Goal: Information Seeking & Learning: Learn about a topic

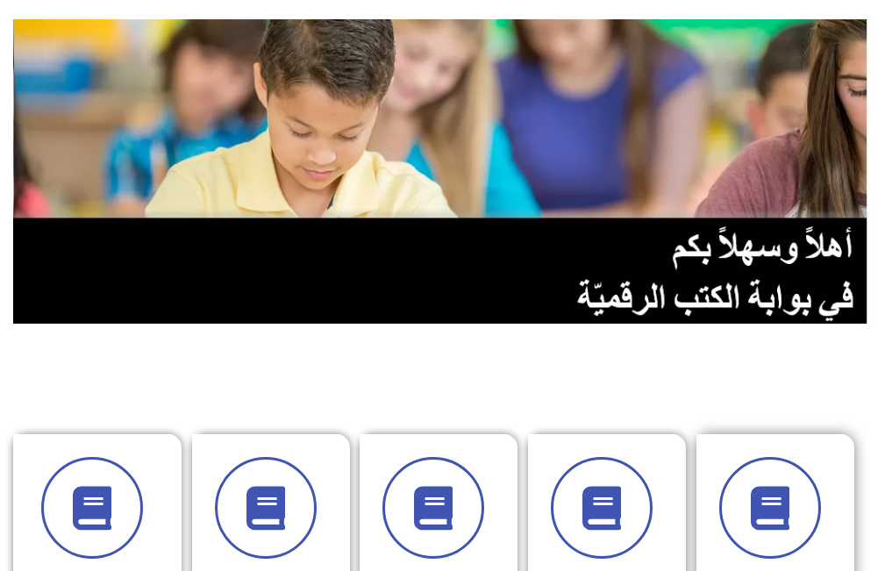
scroll to position [439, 0]
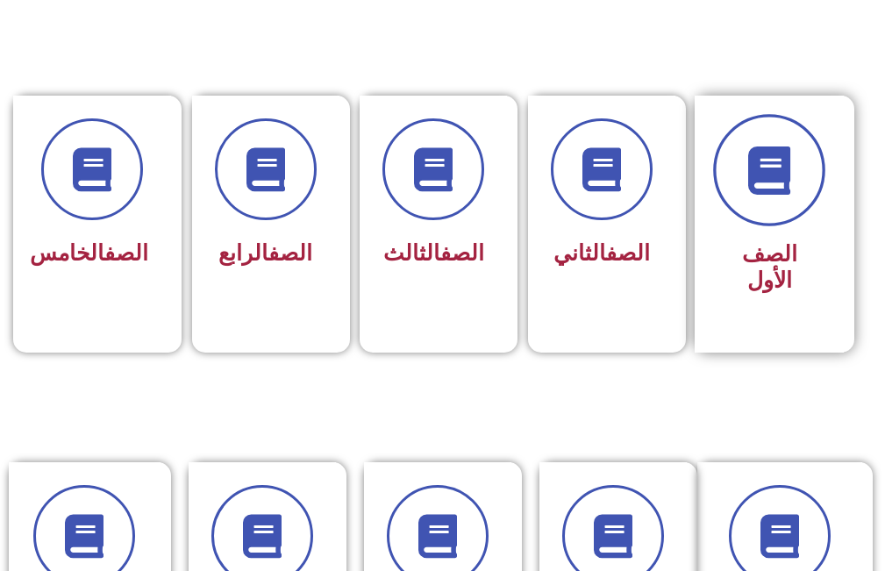
click at [771, 211] on span at bounding box center [769, 171] width 112 height 112
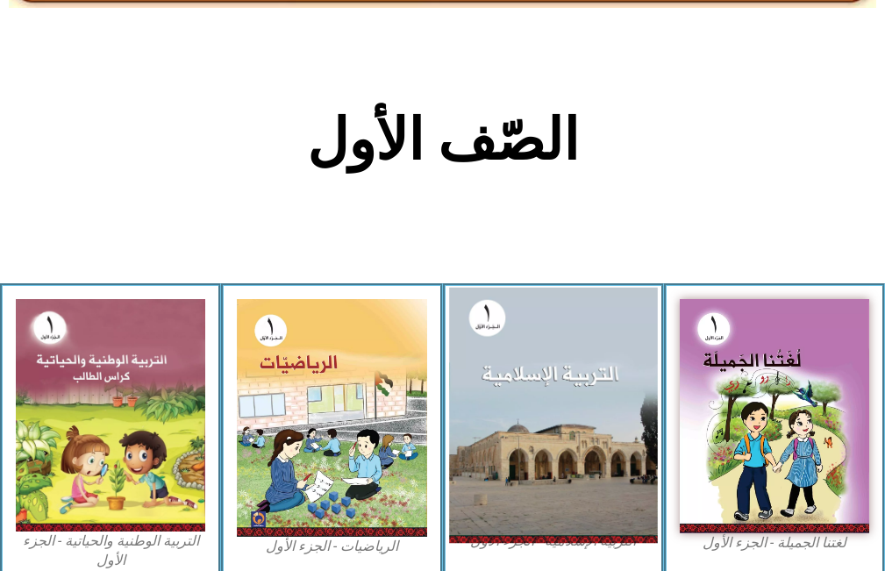
scroll to position [526, 0]
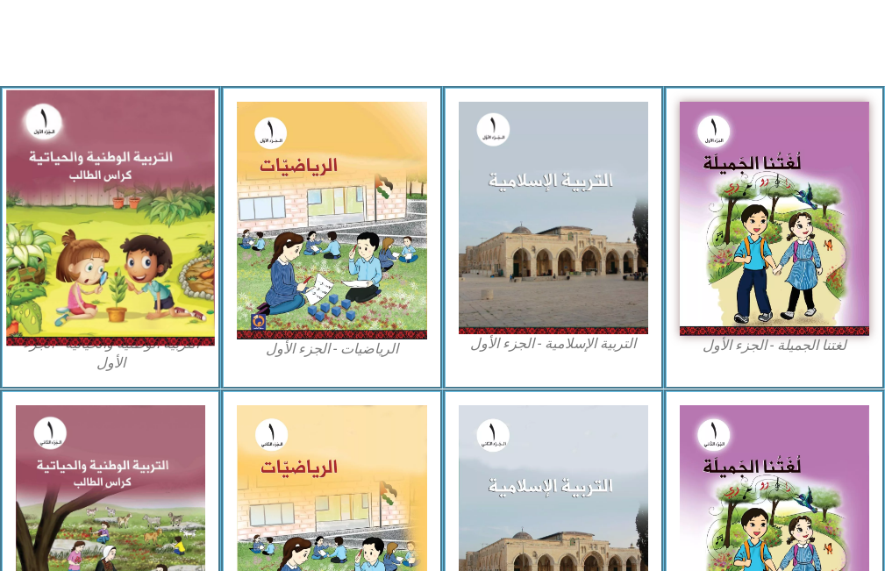
click at [155, 226] on img at bounding box center [110, 217] width 209 height 255
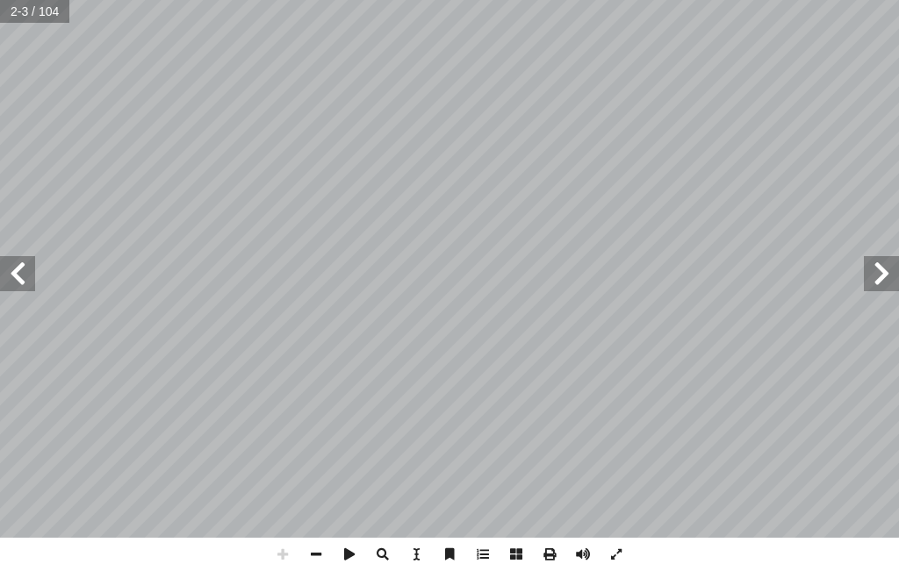
click at [0, 276] on span at bounding box center [17, 273] width 35 height 35
click at [4, 274] on span at bounding box center [17, 273] width 35 height 35
click at [4, 270] on span at bounding box center [17, 273] width 35 height 35
click at [4, 269] on span at bounding box center [17, 273] width 35 height 35
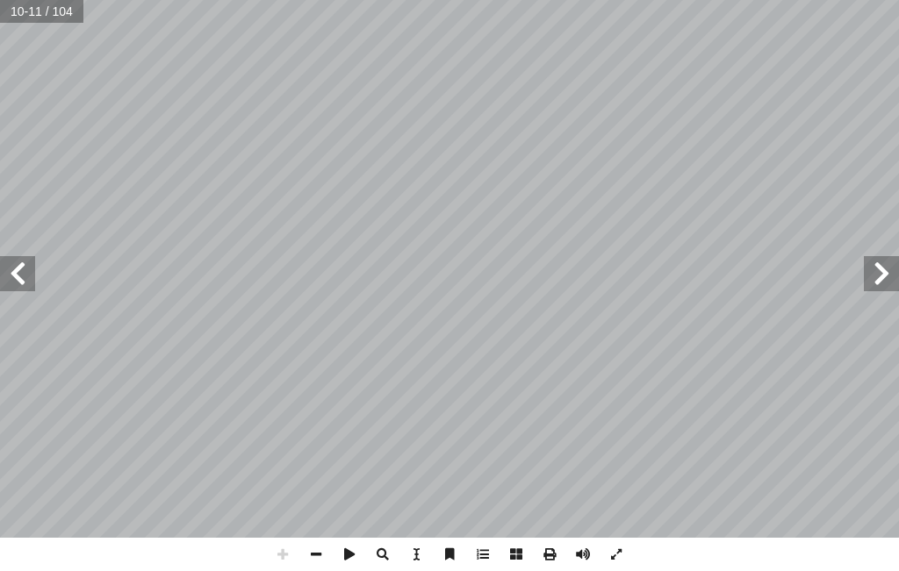
click at [10, 283] on span at bounding box center [17, 273] width 35 height 35
click at [0, 274] on span at bounding box center [17, 273] width 35 height 35
click at [5, 273] on span at bounding box center [17, 273] width 35 height 35
click at [20, 267] on span at bounding box center [17, 273] width 35 height 35
click at [24, 267] on span at bounding box center [17, 273] width 35 height 35
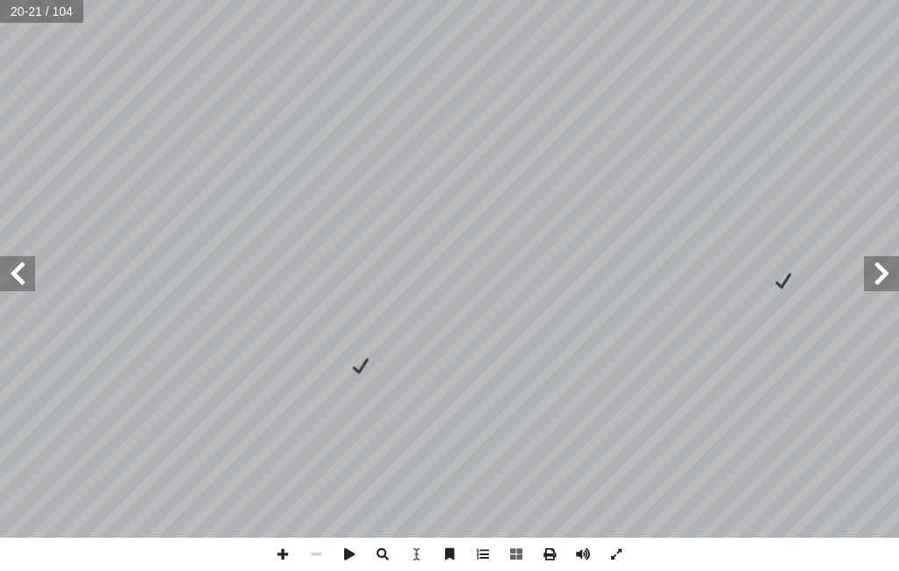
click at [24, 267] on span at bounding box center [17, 273] width 35 height 35
click at [881, 277] on span at bounding box center [880, 273] width 35 height 35
click at [881, 276] on span at bounding box center [880, 273] width 35 height 35
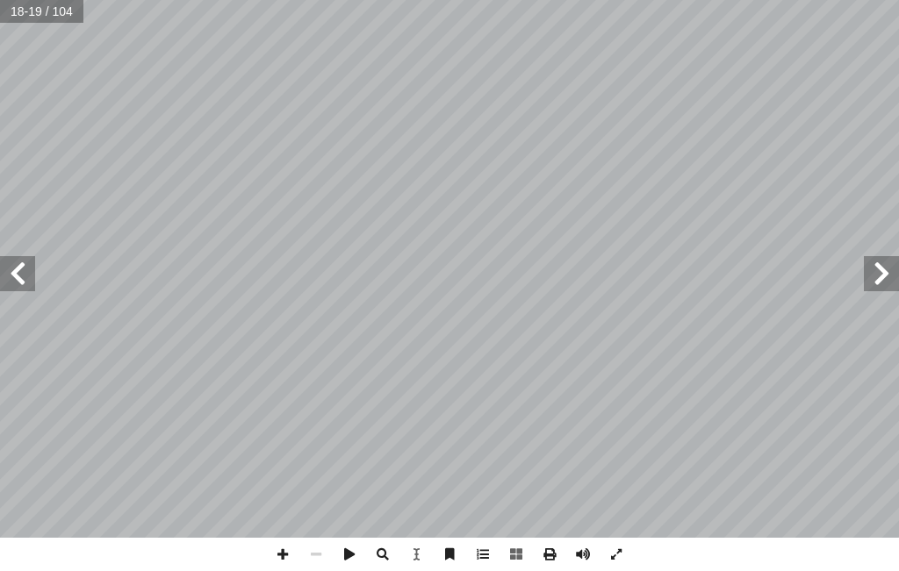
click at [881, 276] on span at bounding box center [880, 273] width 35 height 35
click at [884, 286] on span at bounding box center [880, 273] width 35 height 35
click at [876, 284] on span at bounding box center [880, 273] width 35 height 35
click at [28, 280] on span at bounding box center [17, 273] width 35 height 35
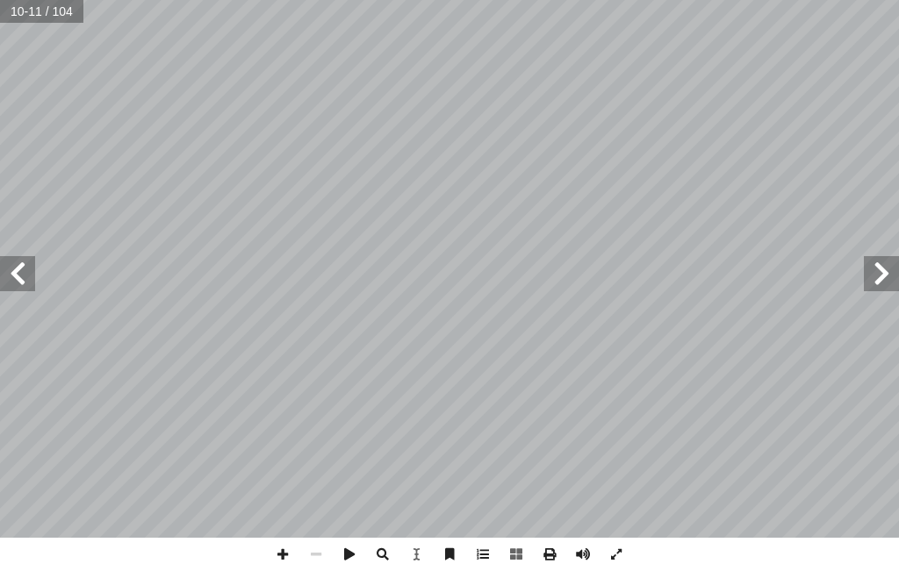
click at [30, 278] on span at bounding box center [17, 273] width 35 height 35
click at [897, 275] on span at bounding box center [880, 273] width 35 height 35
click at [23, 281] on span at bounding box center [17, 273] width 35 height 35
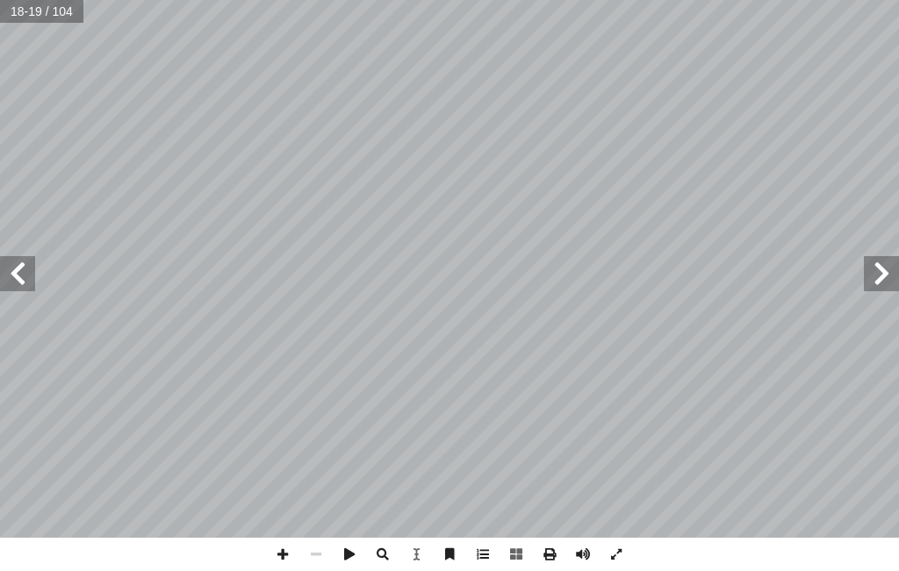
click at [877, 273] on span at bounding box center [880, 273] width 35 height 35
click at [385, 168] on div "1 ٢ في ْ ن أ � ِ ة َ لام َ على س ُ ظ ِ حاف أ ١٠: � ُ شاط َ ن ✘ َ ة َ شار ِ إ � …" at bounding box center [449, 269] width 899 height 538
drag, startPoint x: 879, startPoint y: 288, endPoint x: 657, endPoint y: -7, distance: 369.1
click at [657, 0] on html "الصفحة الرئيسية الصف الأول الصف الثاني الصف الثالث الصف الرابع الصف الخامس الصف…" at bounding box center [449, 59] width 899 height 118
click at [691, 556] on div "1 ٢ في ْ ن أ � ِ ة َ لام َ على س ُ ظ ِ حاف أ ١٠: � ُ شاط َ ن ✘ َ ة َ شار ِ إ � …" at bounding box center [449, 285] width 899 height 571
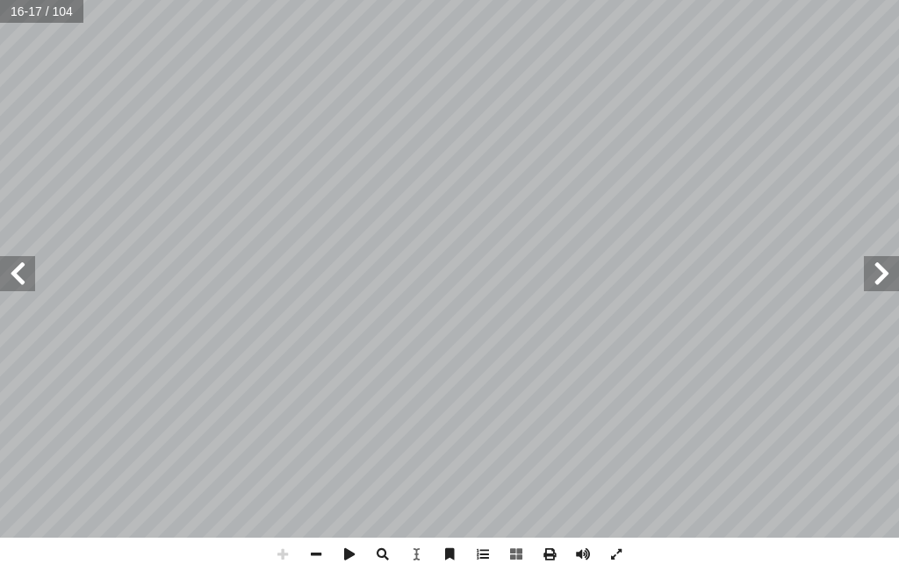
drag, startPoint x: 771, startPoint y: 548, endPoint x: 847, endPoint y: 538, distance: 76.2
click at [847, 538] on div "1 ٢ في ْ ن أ � ِ ة َ لام َ على س ُ ظ ِ حاف أ ١٠: � ُ شاط َ ن ✘ َ ة َ شار ِ إ � …" at bounding box center [449, 285] width 899 height 571
